Goal: Transaction & Acquisition: Purchase product/service

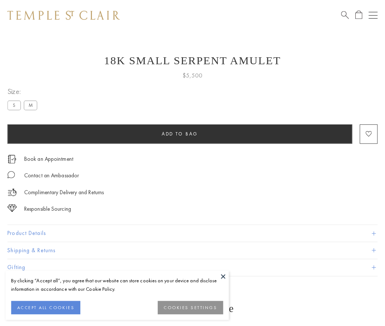
scroll to position [29, 0]
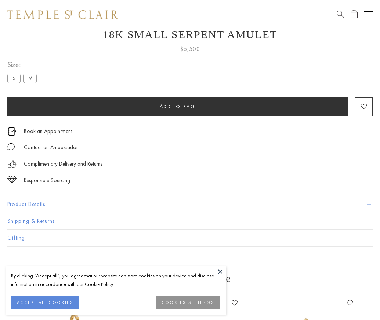
click at [177, 103] on span "Add to bag" at bounding box center [178, 106] width 36 height 6
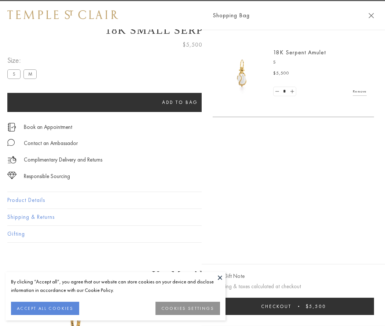
click at [374, 306] on button "Checkout $5,500" at bounding box center [293, 305] width 161 height 17
